Goal: Information Seeking & Learning: Learn about a topic

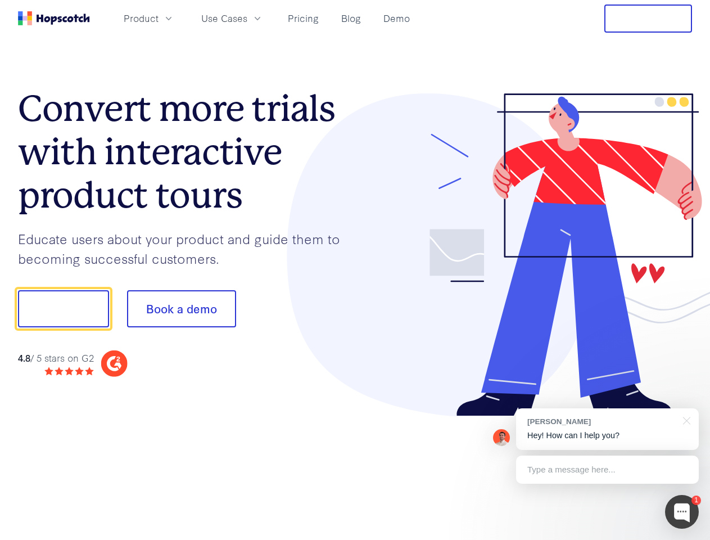
click at [355, 270] on div at bounding box center [523, 254] width 337 height 323
click at [159, 18] on span "Product" at bounding box center [141, 18] width 35 height 14
click at [247, 18] on span "Use Cases" at bounding box center [224, 18] width 46 height 14
click at [648, 19] on button "Free Trial" at bounding box center [648, 18] width 88 height 28
click at [63, 309] on button "Show me!" at bounding box center [63, 308] width 91 height 37
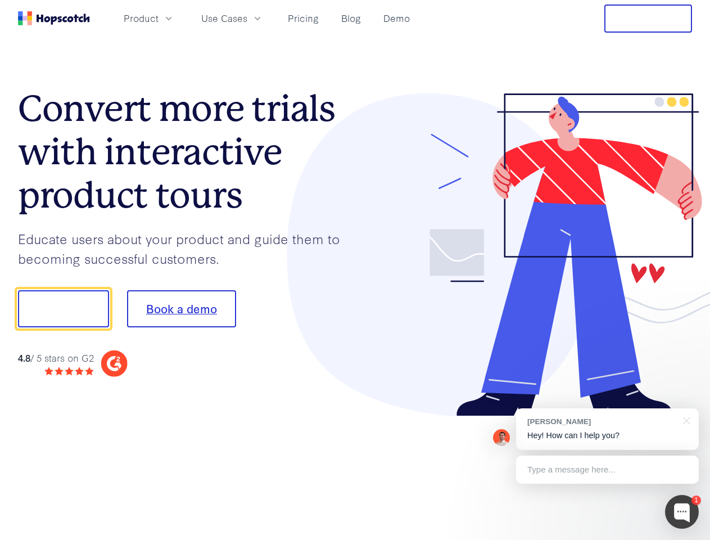
click at [181, 309] on button "Book a demo" at bounding box center [181, 308] width 109 height 37
click at [682, 512] on div at bounding box center [682, 512] width 34 height 34
click at [607, 429] on div "[PERSON_NAME] Hey! How can I help you?" at bounding box center [607, 429] width 183 height 42
click at [685, 419] on div at bounding box center [593, 307] width 211 height 375
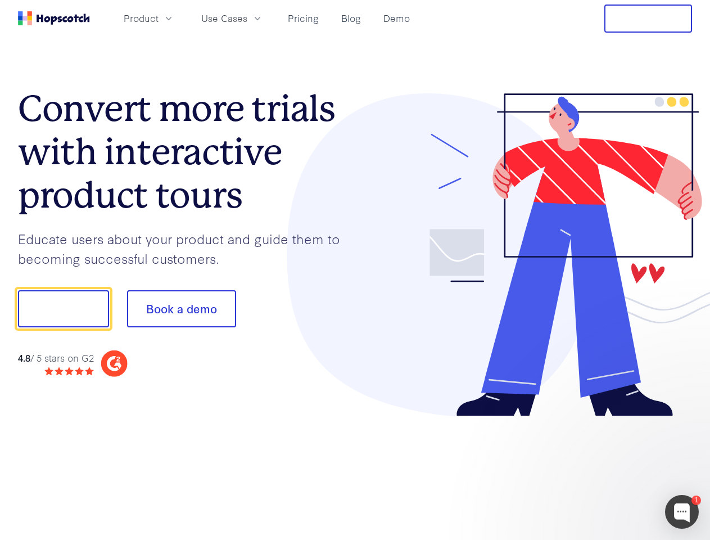
click at [607, 469] on div at bounding box center [593, 307] width 211 height 375
